Goal: Find specific page/section: Find specific page/section

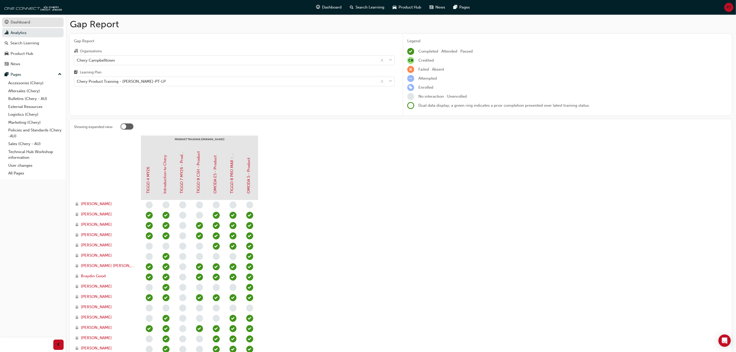
click at [33, 23] on div "Dashboard" at bounding box center [33, 22] width 56 height 6
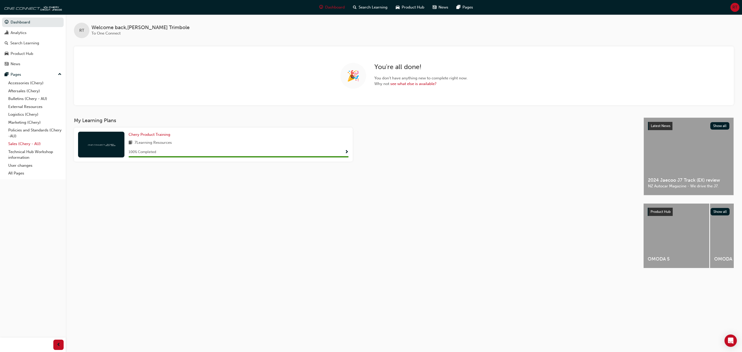
click at [11, 145] on link "Sales (Chery - AU)" at bounding box center [34, 144] width 57 height 8
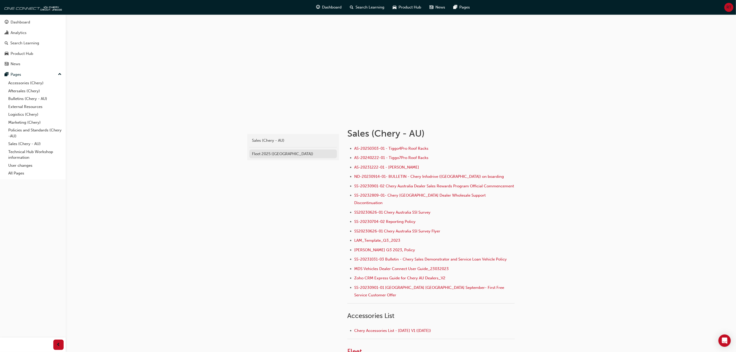
click at [258, 156] on div "Fleet 2025 ([GEOGRAPHIC_DATA])" at bounding box center [293, 154] width 82 height 6
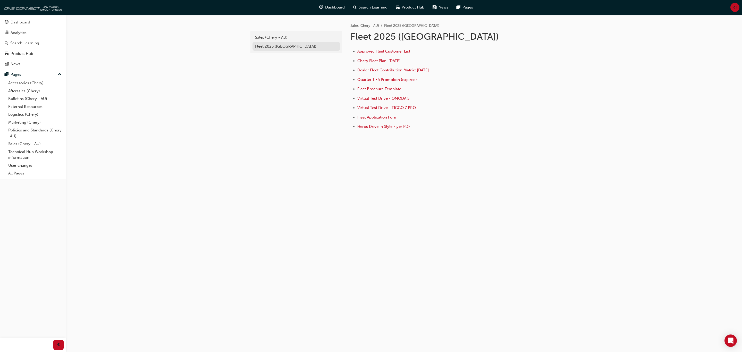
click at [263, 47] on div "Fleet 2025 ([GEOGRAPHIC_DATA])" at bounding box center [296, 47] width 82 height 6
click at [10, 141] on link "Sales (Chery - AU)" at bounding box center [34, 144] width 57 height 8
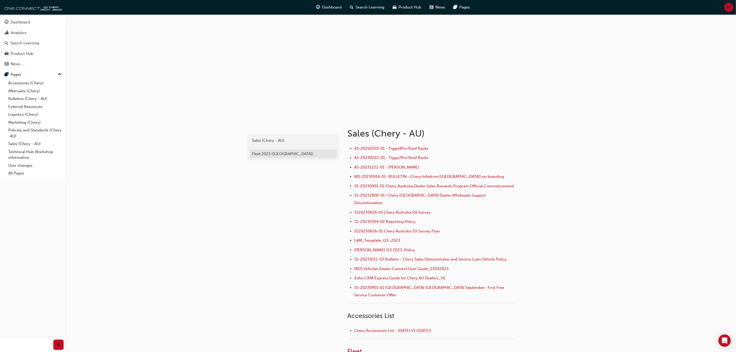
click at [254, 155] on div "Fleet 2025 ([GEOGRAPHIC_DATA])" at bounding box center [293, 154] width 82 height 6
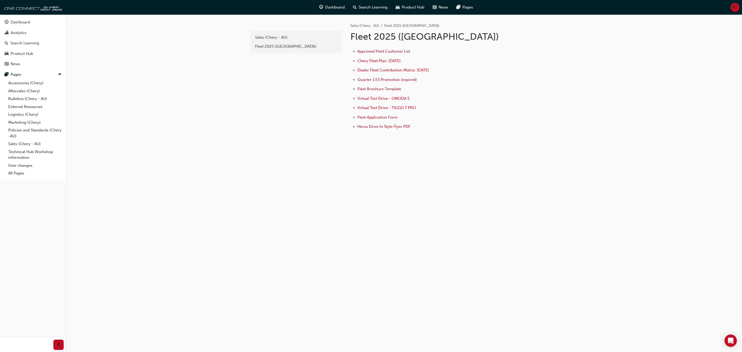
click at [440, 189] on div "33e7f17e-b072-4a87-8445-9bbad915c39b Sales (Chery - AU) Fleet 2025 (Chery) Sale…" at bounding box center [371, 176] width 742 height 352
click at [366, 50] on span "Approved Fleet Customer List" at bounding box center [383, 51] width 53 height 5
click at [44, 18] on link "Dashboard" at bounding box center [33, 23] width 62 height 10
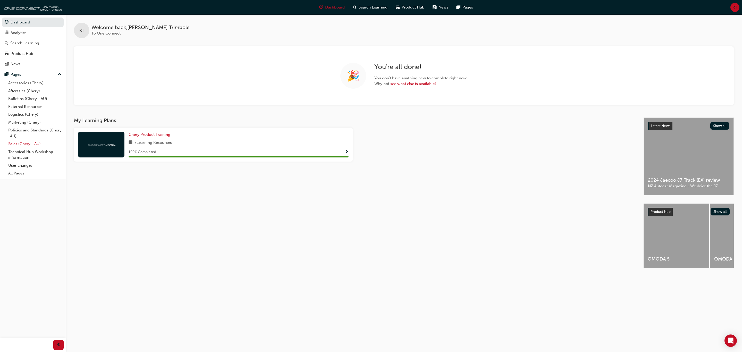
click at [15, 147] on link "Sales (Chery - AU)" at bounding box center [34, 144] width 57 height 8
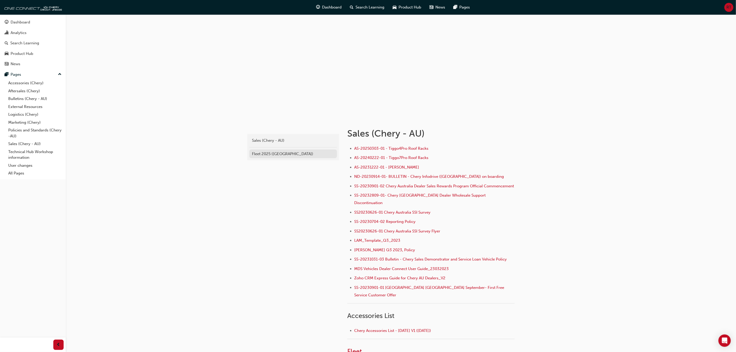
click at [273, 153] on div "Fleet 2025 ([GEOGRAPHIC_DATA])" at bounding box center [293, 154] width 82 height 6
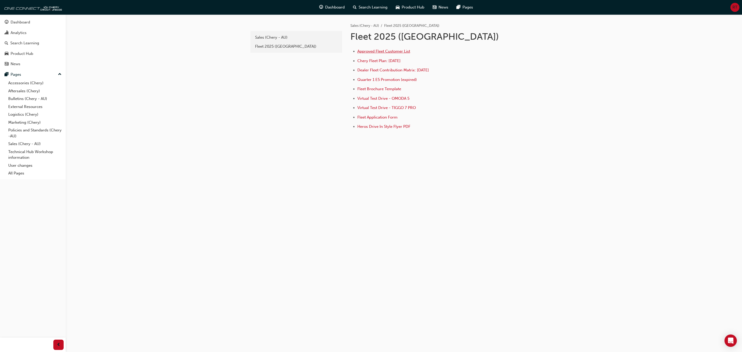
click at [368, 50] on span "Approved Fleet Customer List" at bounding box center [383, 51] width 53 height 5
